Goal: Subscribe to service/newsletter

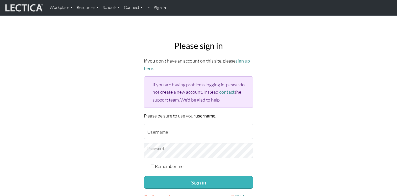
type input "srirambala@google.com"
click at [188, 182] on button "Sign in" at bounding box center [198, 183] width 109 height 13
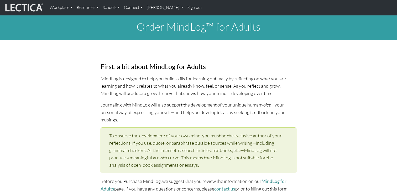
select select "1984"
select select "09"
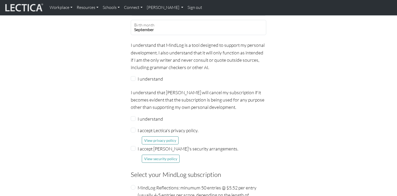
scroll to position [489, 0]
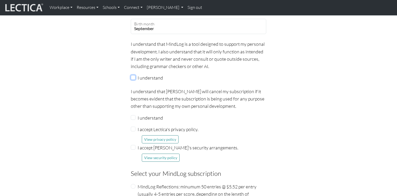
click at [132, 75] on input "I understand" at bounding box center [133, 77] width 5 height 5
checkbox input "true"
click at [134, 114] on div "I understand" at bounding box center [198, 117] width 135 height 7
click at [134, 115] on input "I understand" at bounding box center [133, 117] width 5 height 5
checkbox input "true"
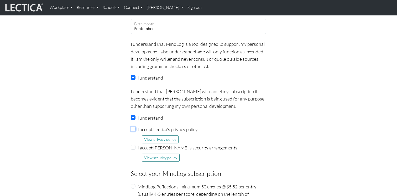
click at [133, 127] on input "I accept Lectica's privacy policy." at bounding box center [133, 129] width 5 height 5
checkbox input "true"
click at [133, 145] on input "I accept Lectica's security arrangements." at bounding box center [133, 147] width 5 height 5
checkbox input "true"
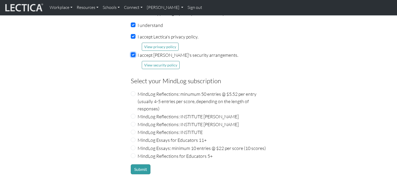
scroll to position [585, 0]
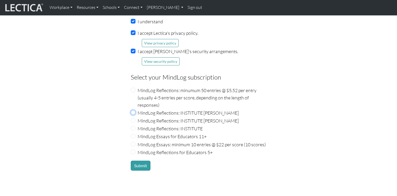
click at [135, 110] on input "MindLog Reflections: INSTITUTE Nic Maisano" at bounding box center [133, 112] width 5 height 5
radio input "true"
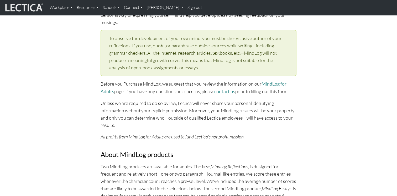
scroll to position [0, 0]
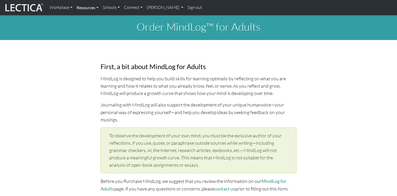
click at [98, 6] on link "Resources" at bounding box center [87, 7] width 26 height 11
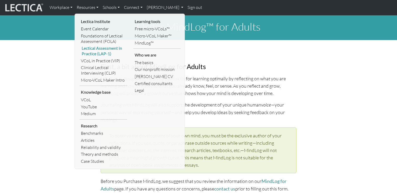
click at [101, 54] on link "Lectical Assessment in Practice (LAP-1)" at bounding box center [102, 51] width 47 height 12
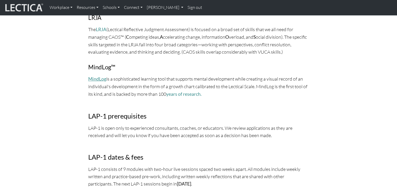
scroll to position [427, 0]
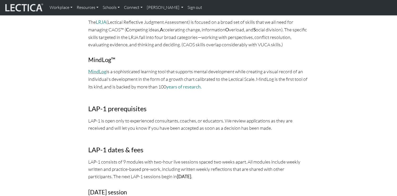
click at [98, 69] on u "MindLog" at bounding box center [97, 72] width 18 height 6
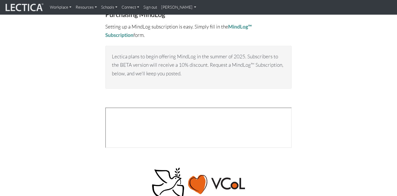
scroll to position [1972, 0]
